Goal: Navigation & Orientation: Find specific page/section

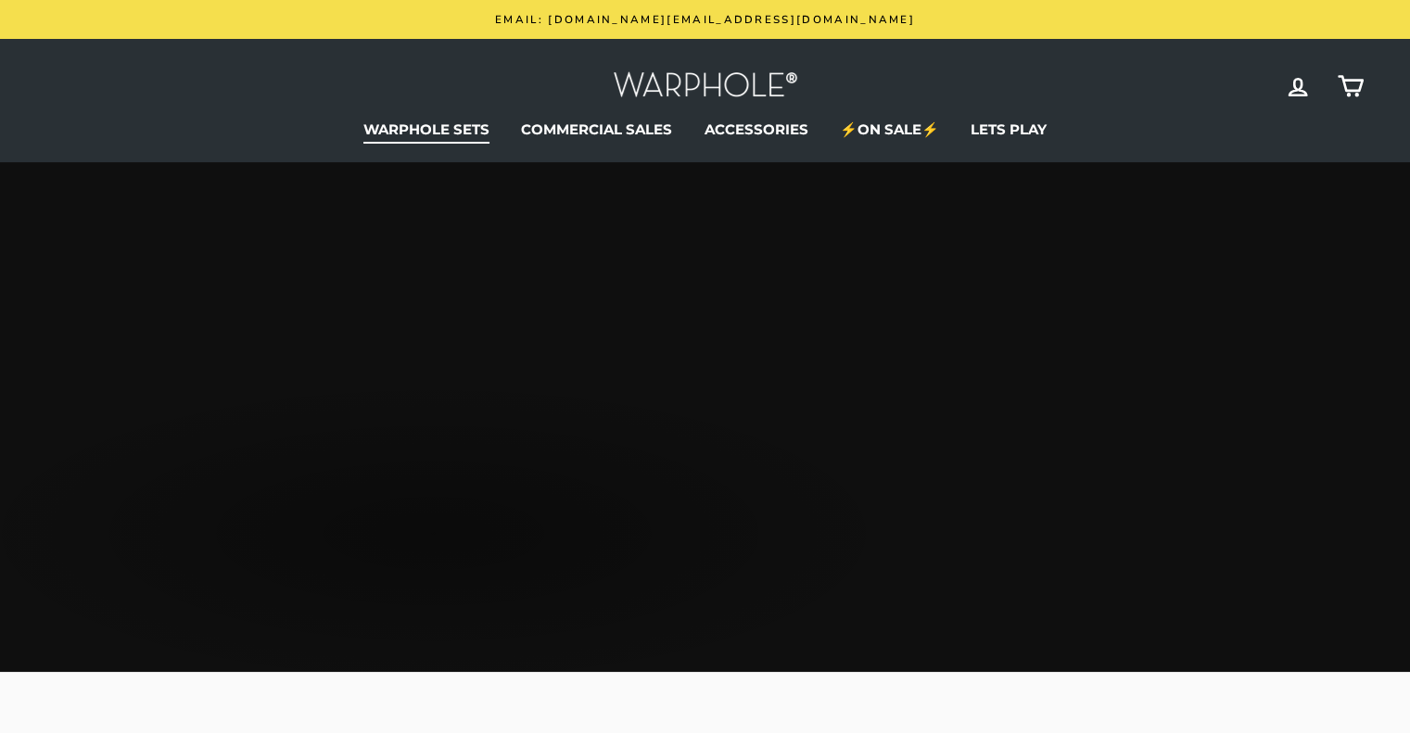
click at [432, 122] on link "WARPHOLE SETS" at bounding box center [427, 130] width 154 height 28
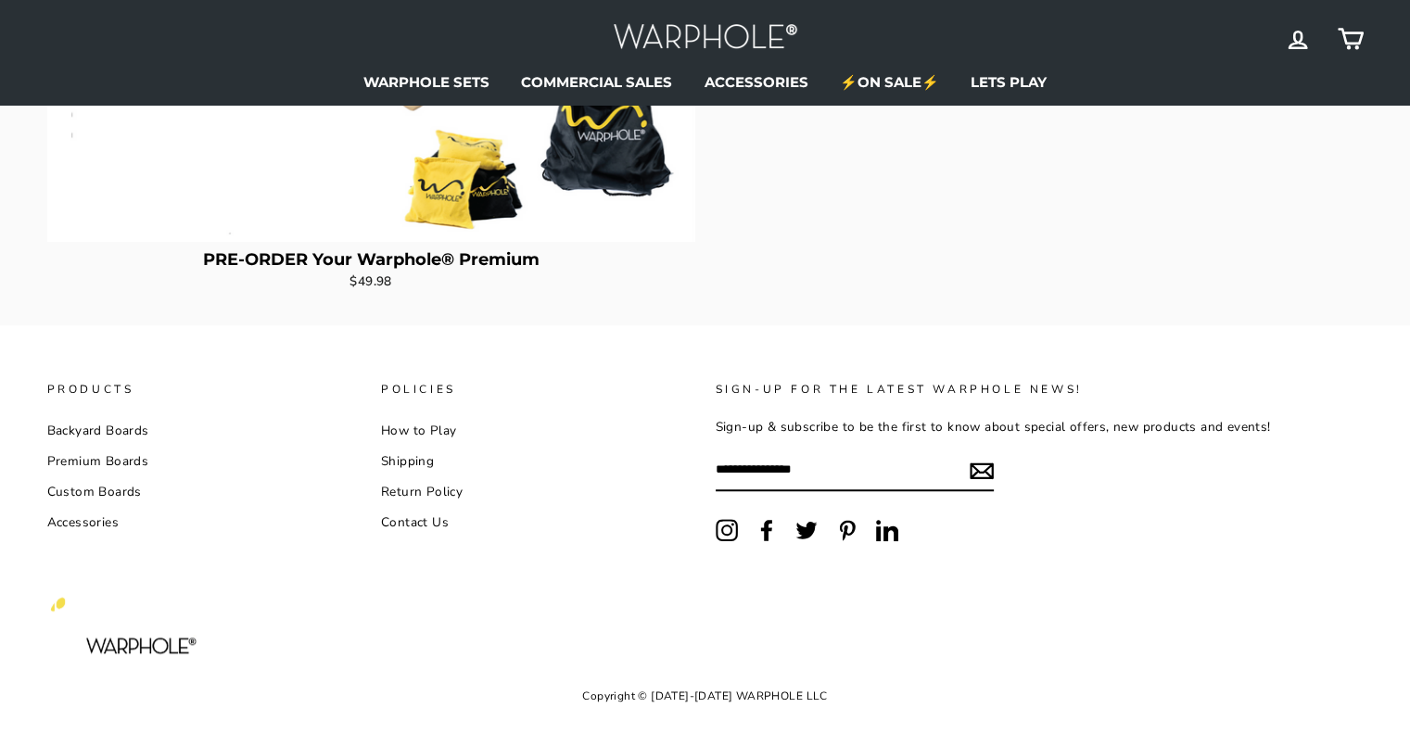
scroll to position [1390, 0]
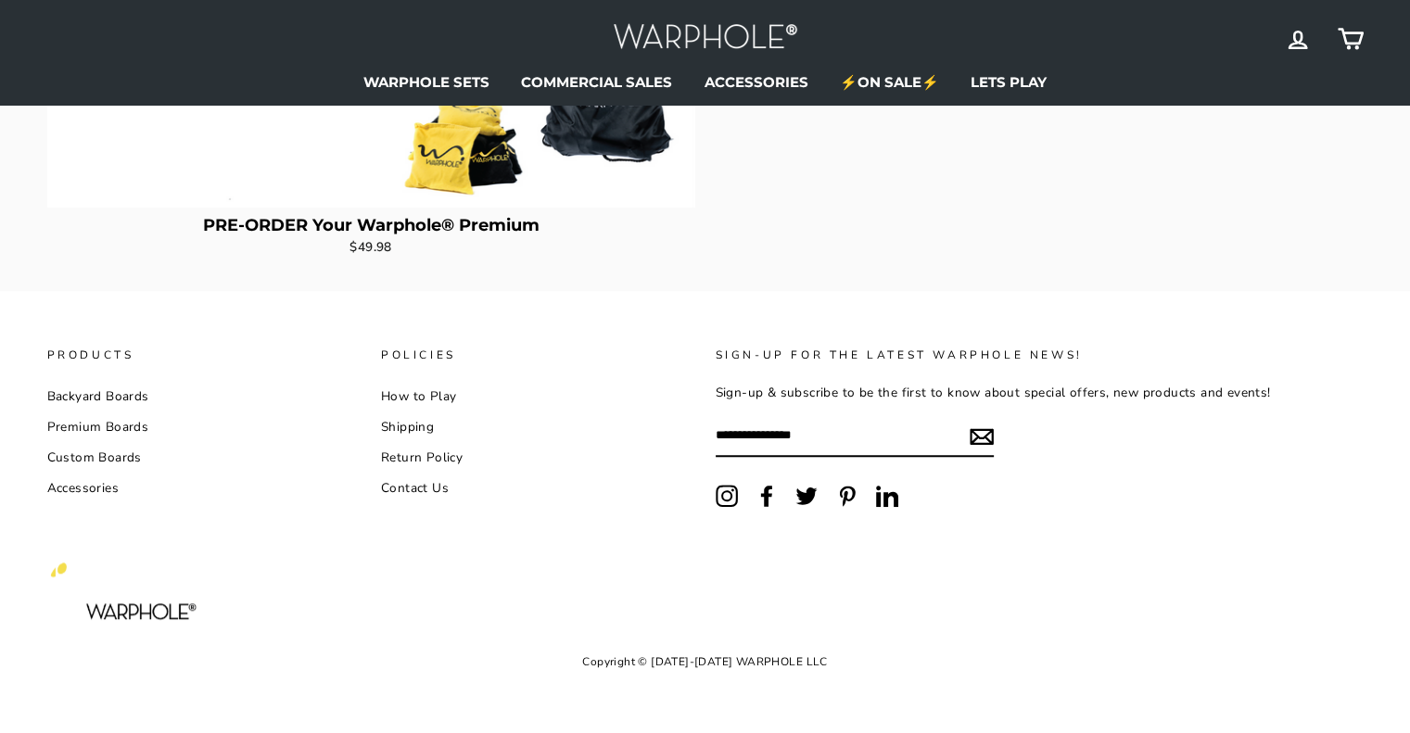
click at [693, 39] on img at bounding box center [705, 39] width 185 height 40
